Goal: Check status: Check status

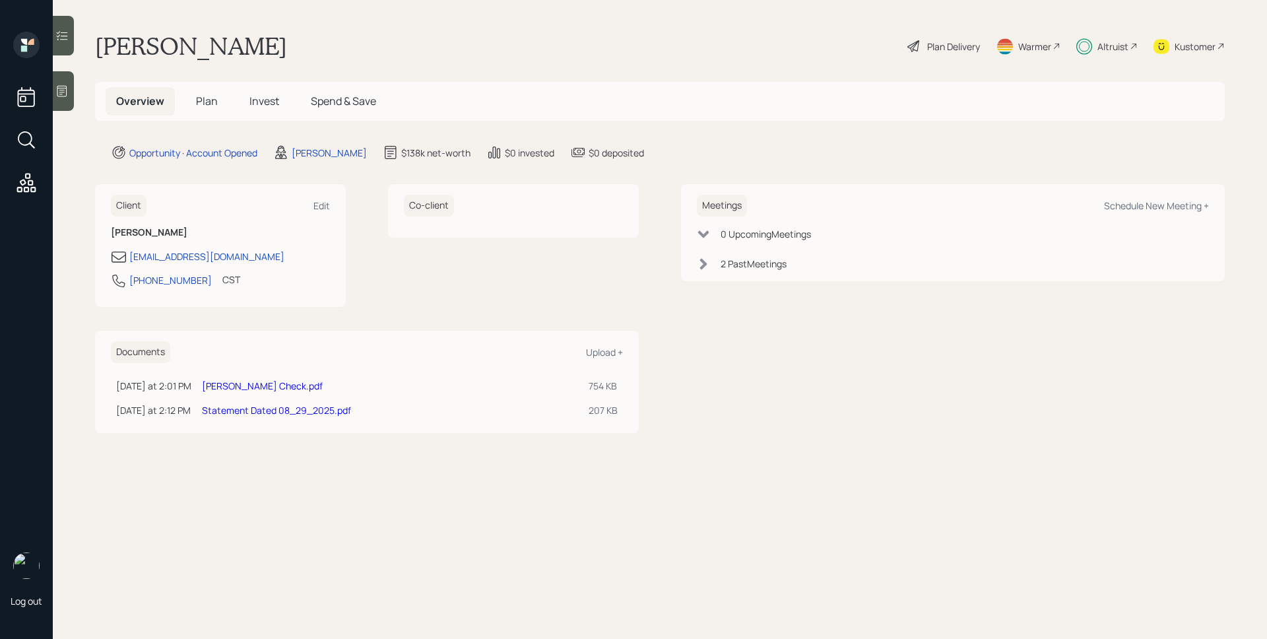
click at [264, 105] on span "Invest" at bounding box center [264, 101] width 30 height 15
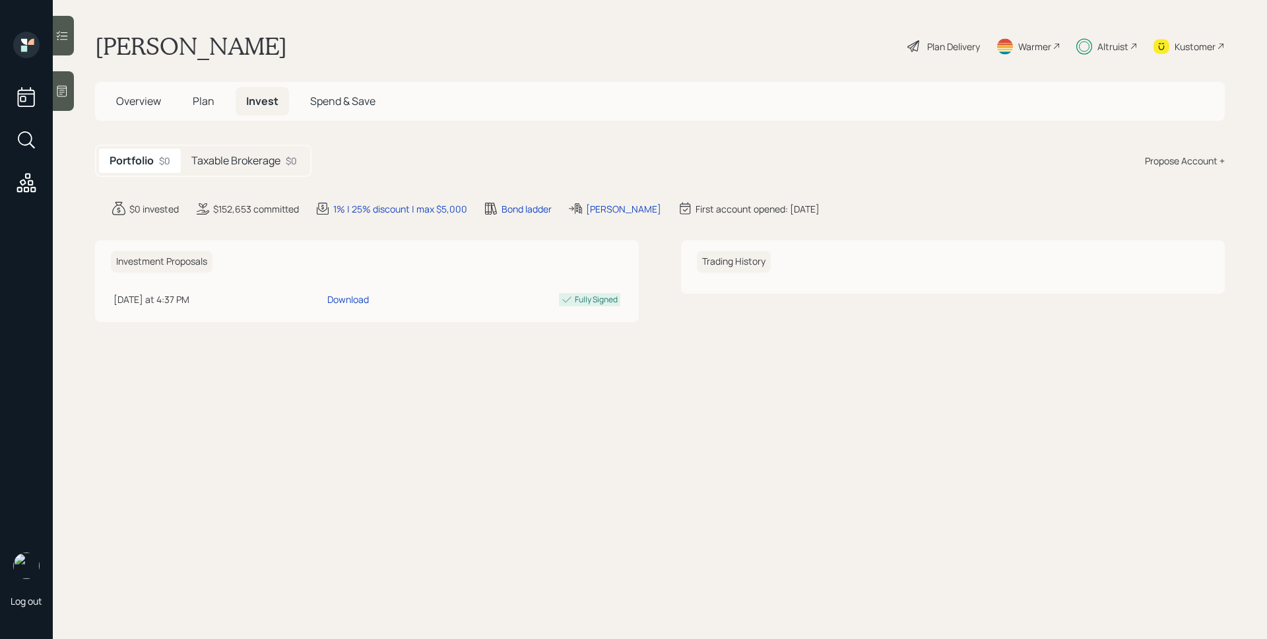
click at [257, 162] on h5 "Taxable Brokerage" at bounding box center [235, 160] width 89 height 13
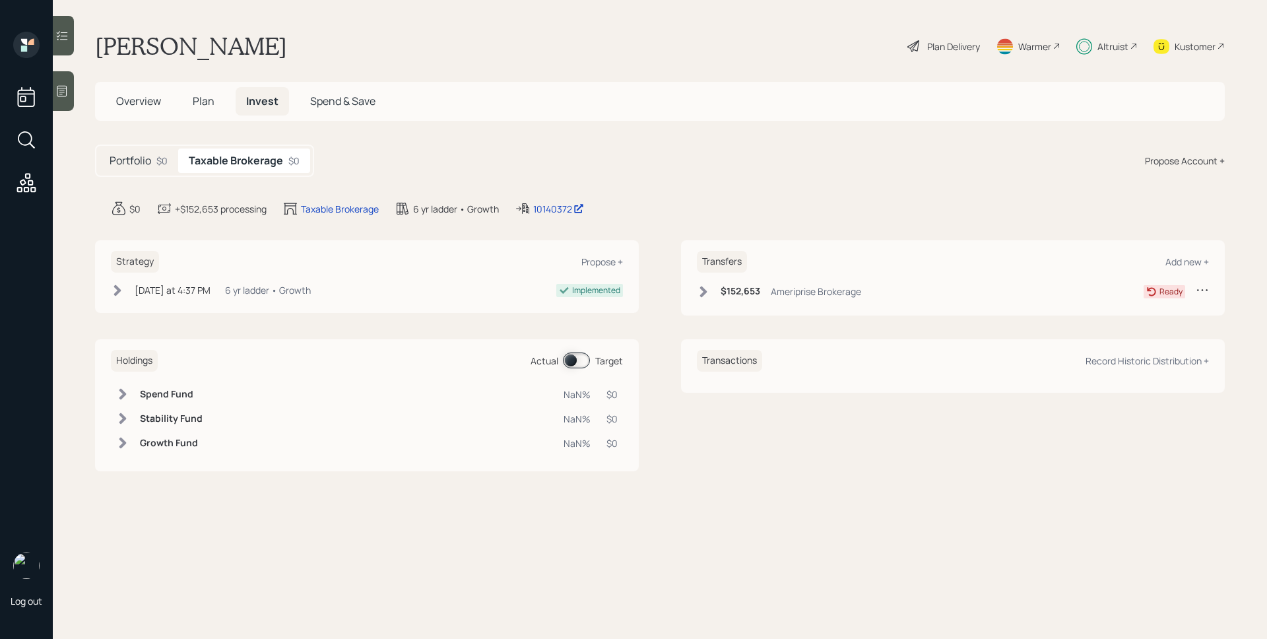
click at [846, 296] on div "Ameriprise Brokerage" at bounding box center [816, 291] width 90 height 14
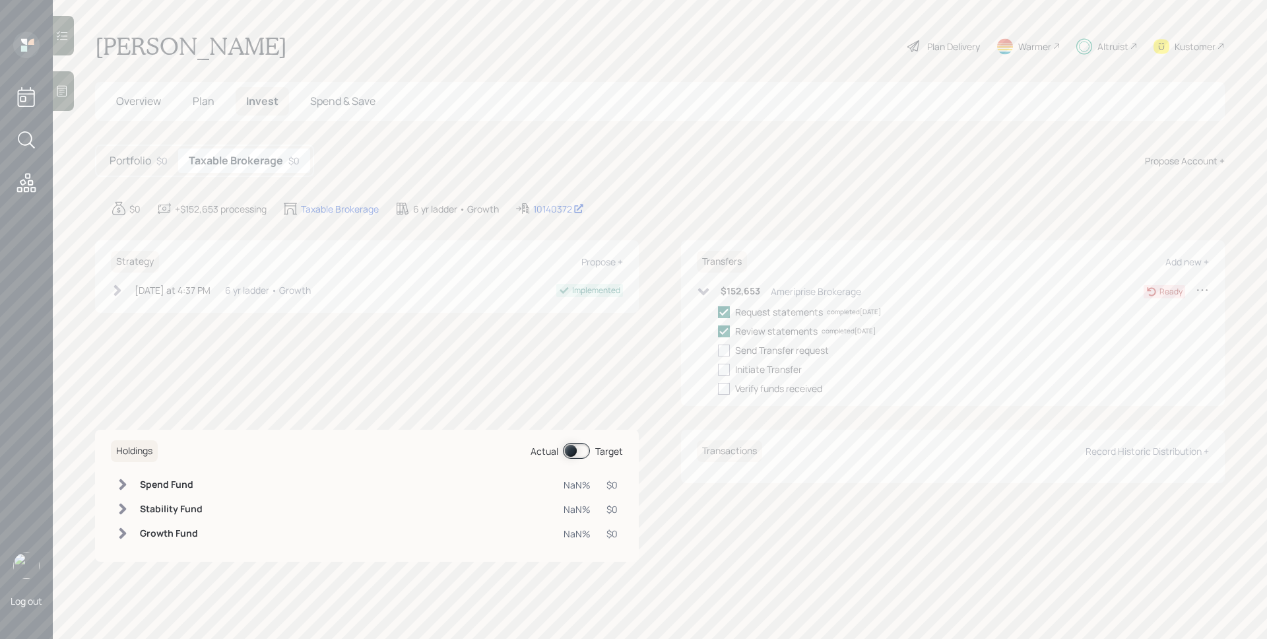
click at [1097, 45] on div "Altruist" at bounding box center [1112, 47] width 31 height 14
